Goal: Navigation & Orientation: Find specific page/section

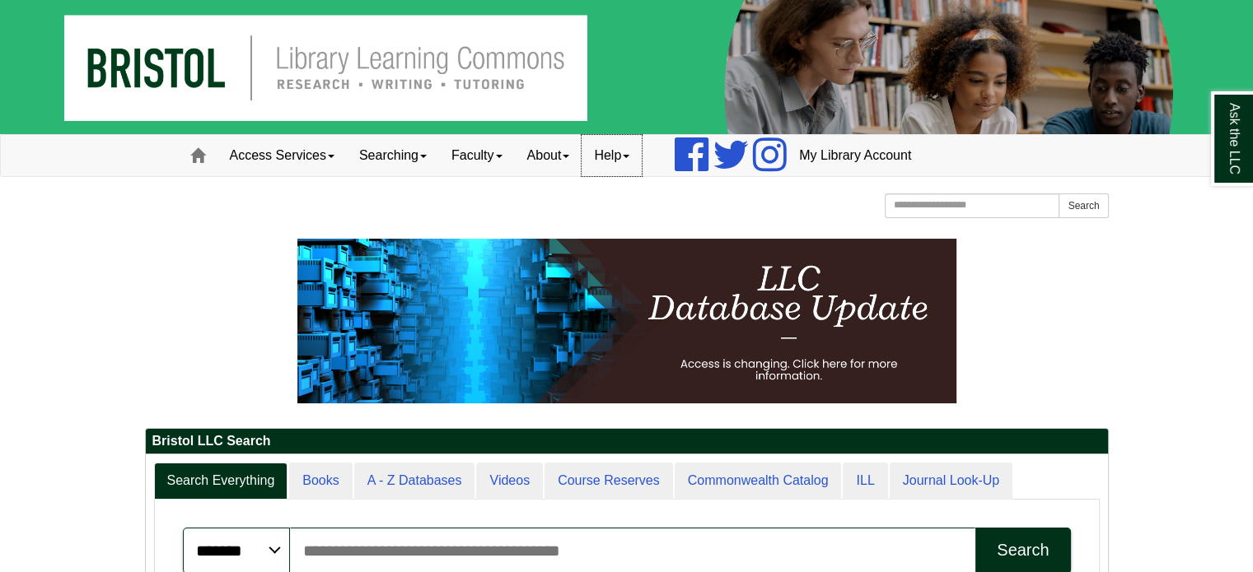
scroll to position [185, 962]
click at [614, 155] on link "Help" at bounding box center [611, 155] width 60 height 41
click at [552, 159] on link "About" at bounding box center [549, 155] width 68 height 41
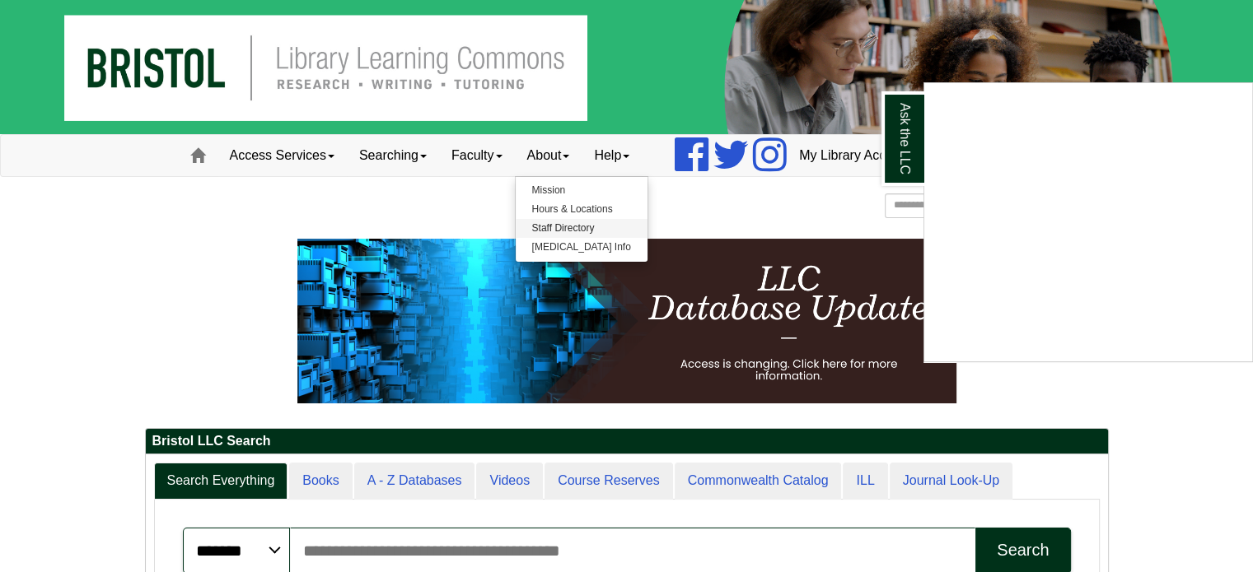
click at [599, 227] on div "Ask the LLC" at bounding box center [626, 286] width 1253 height 572
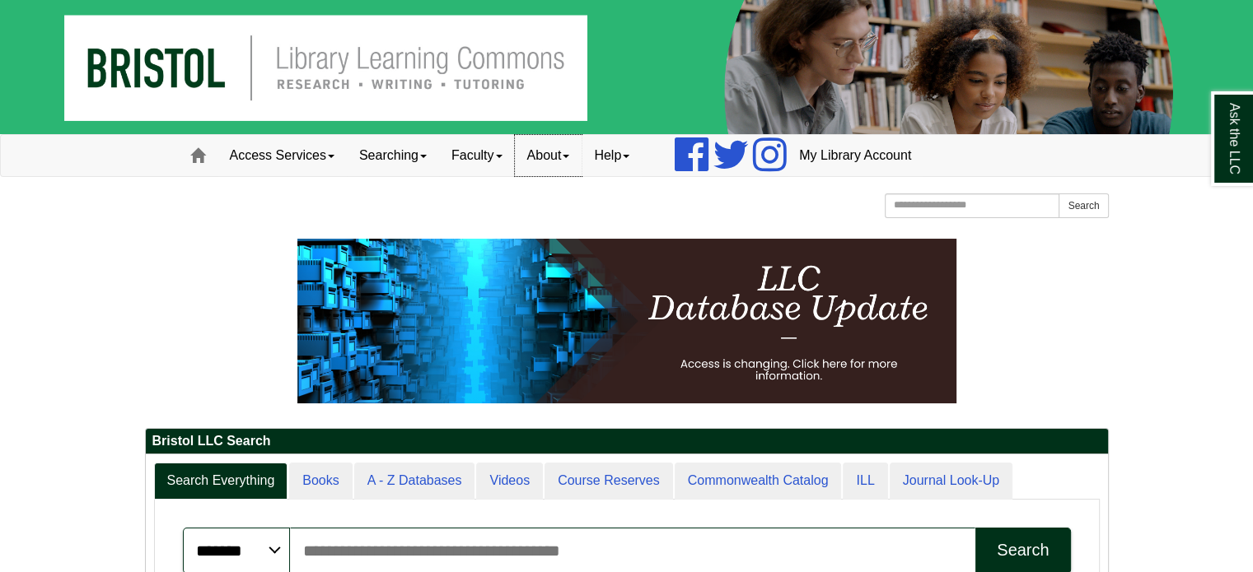
click at [553, 157] on link "About" at bounding box center [549, 155] width 68 height 41
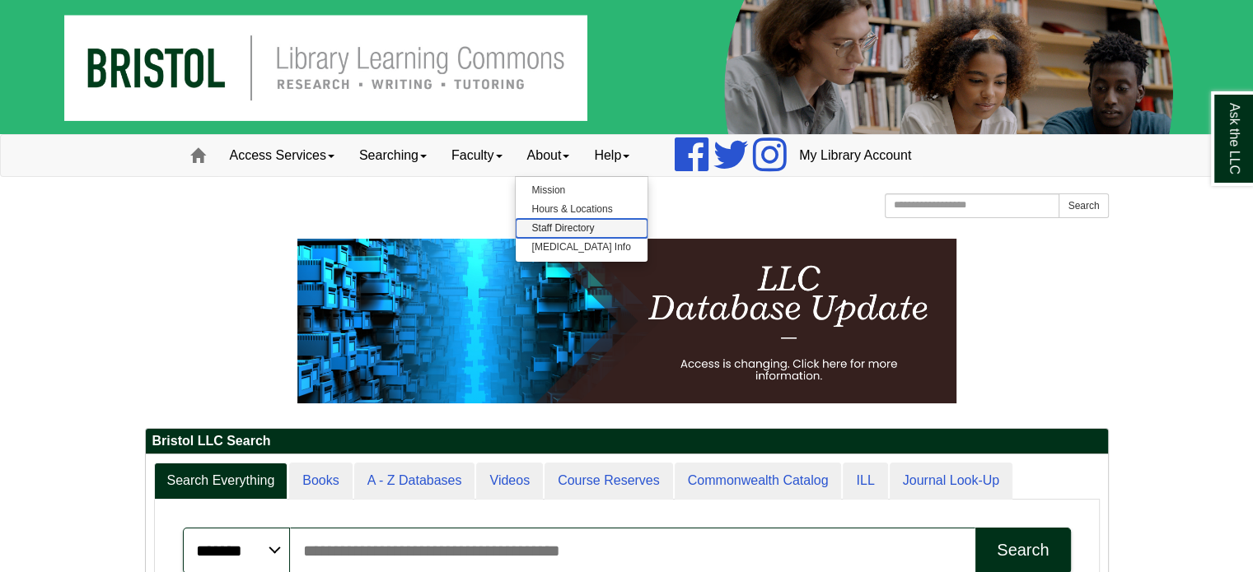
click at [554, 223] on link "Staff Directory" at bounding box center [582, 228] width 132 height 19
